Goal: Task Accomplishment & Management: Use online tool/utility

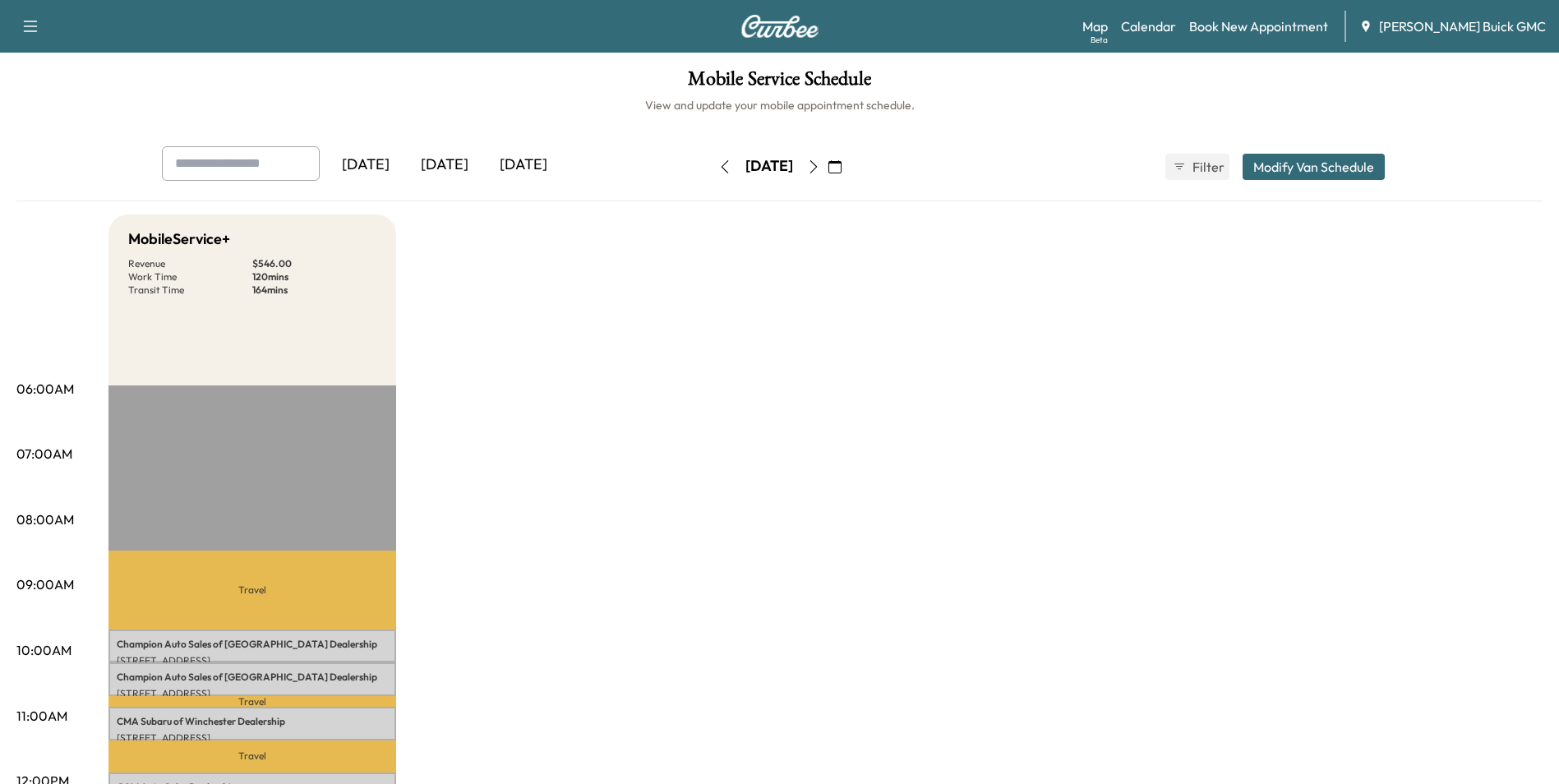
drag, startPoint x: 897, startPoint y: 464, endPoint x: 909, endPoint y: 441, distance: 25.9
